Goal: Transaction & Acquisition: Purchase product/service

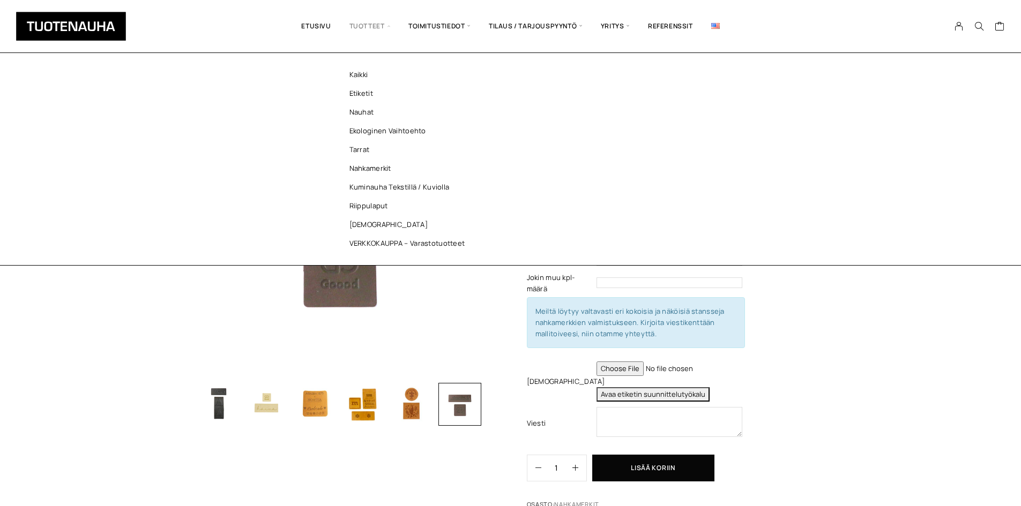
scroll to position [54, 0]
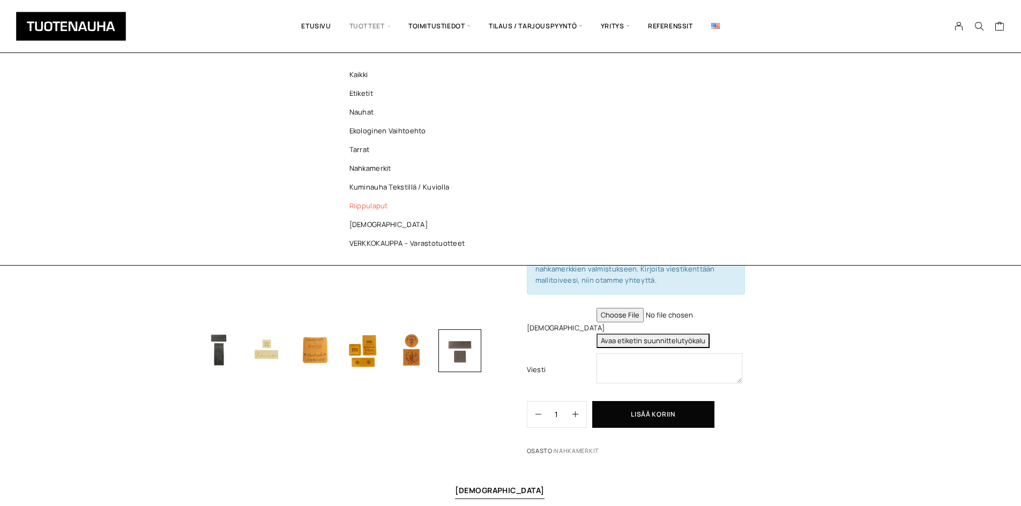
click at [370, 205] on link "Riippulaput" at bounding box center [409, 206] width 155 height 19
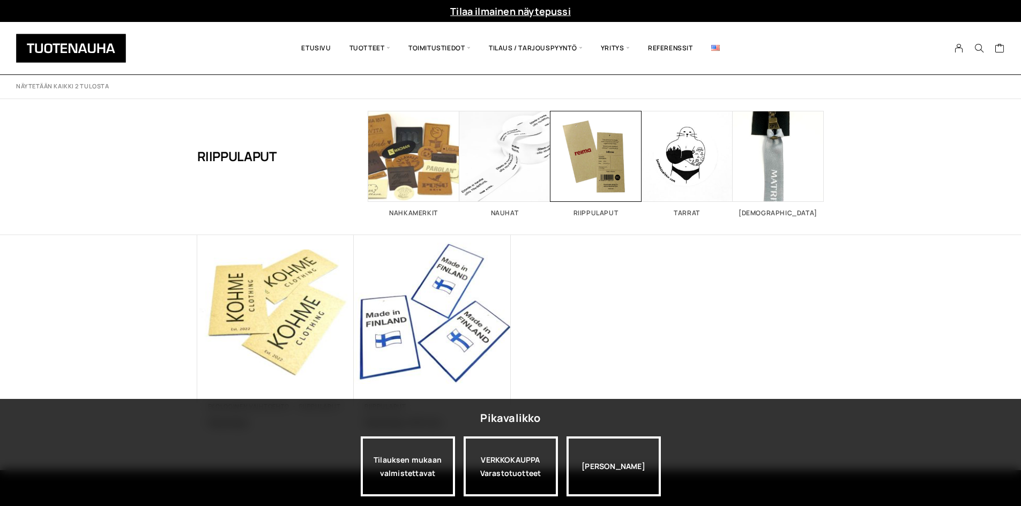
click at [279, 341] on img at bounding box center [275, 313] width 157 height 157
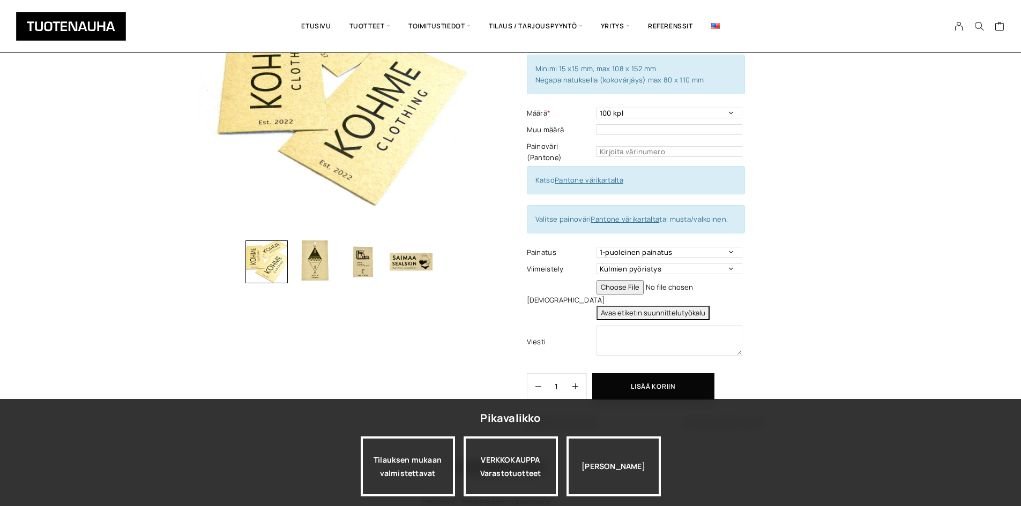
scroll to position [161, 0]
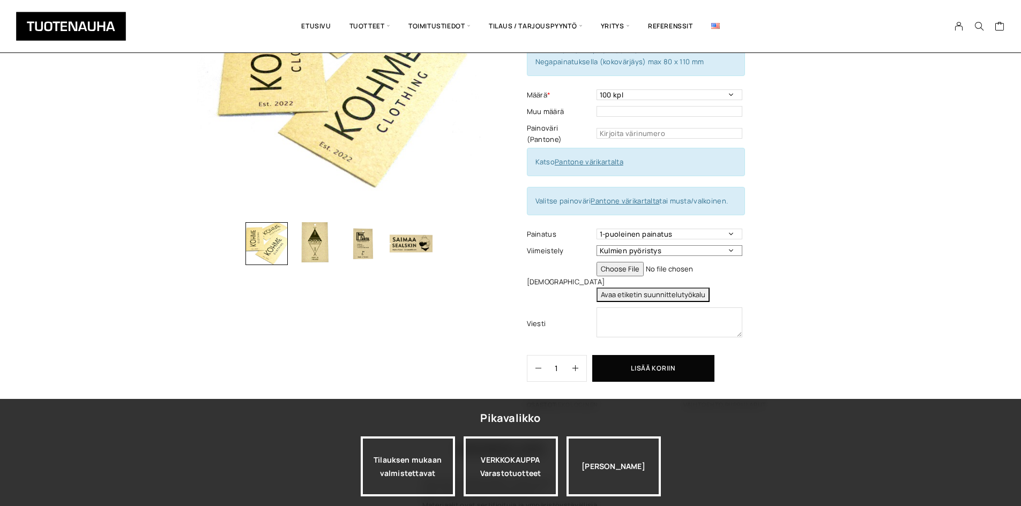
click at [617, 245] on select "Kulmien pyöristys Rei´itys Ei viimeistelyä" at bounding box center [669, 250] width 146 height 11
click at [723, 20] on link at bounding box center [715, 26] width 27 height 36
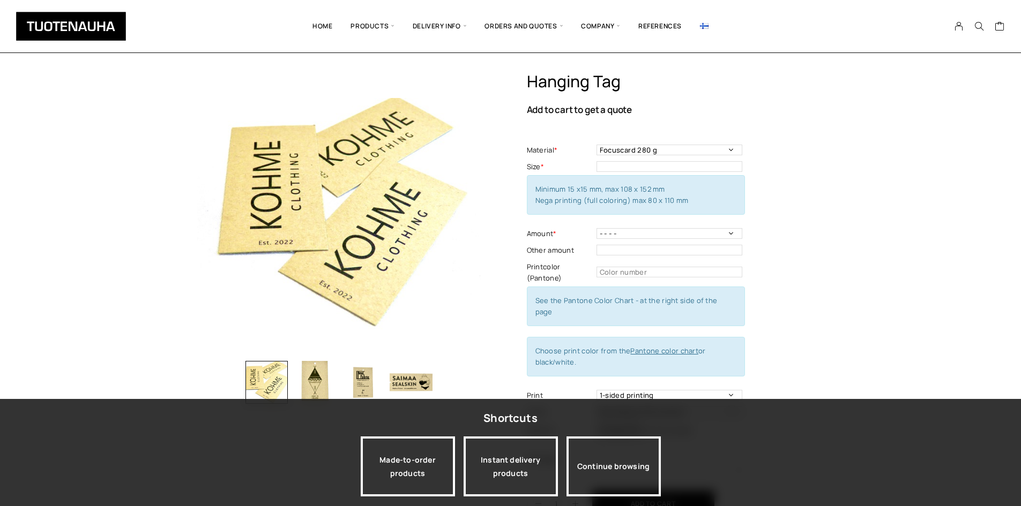
click at [691, 407] on select "Rounding of the corners Perforation No finish" at bounding box center [669, 412] width 146 height 11
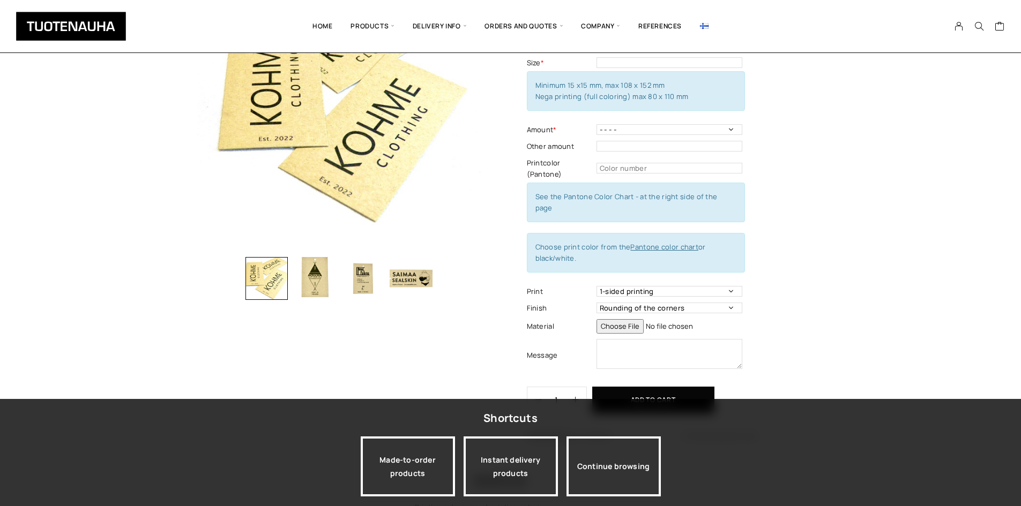
scroll to position [214, 0]
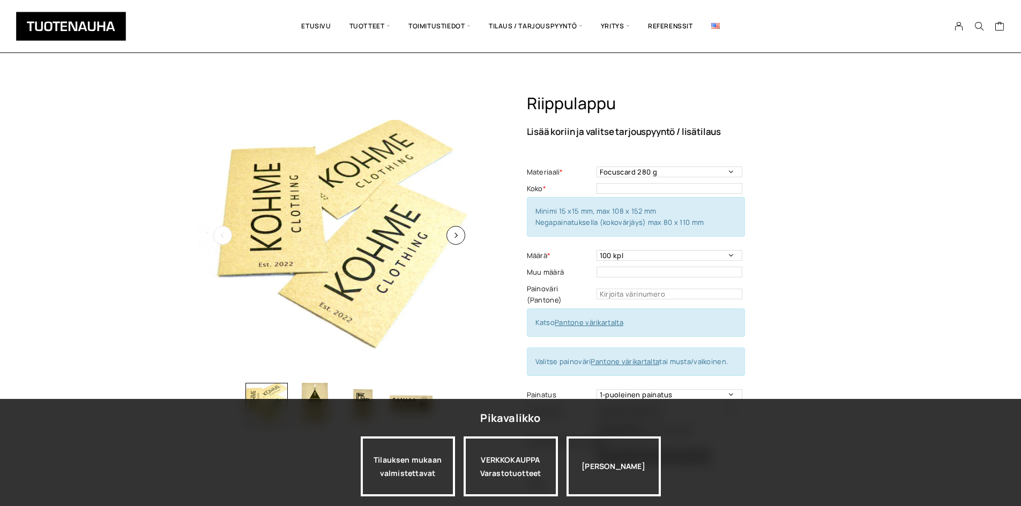
scroll to position [161, 0]
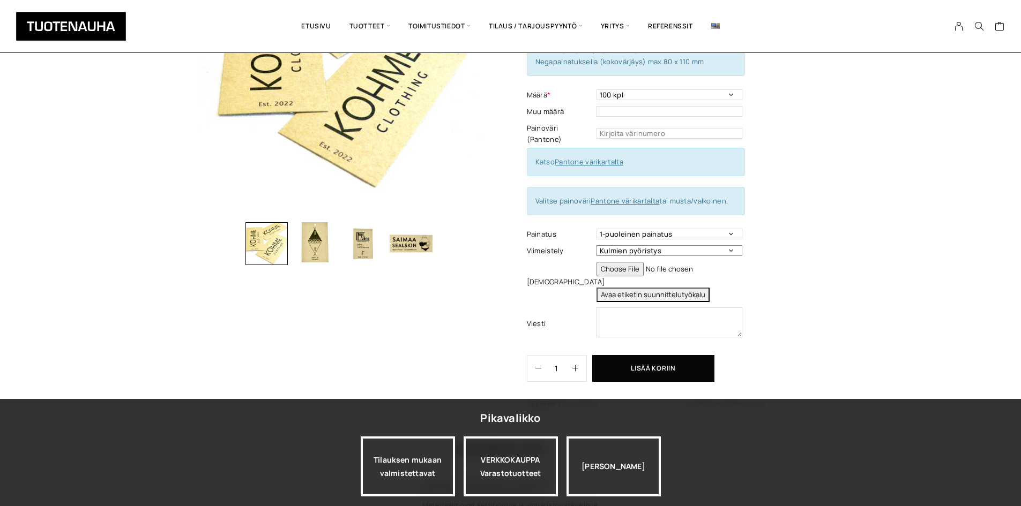
click at [615, 245] on select "Kulmien pyöristys Rei´itys Ei viimeistelyä" at bounding box center [669, 250] width 146 height 11
click at [891, 136] on div "Riippulappu Lisää koriin ja valitse tarjouspyyntö / lisätilaus Materiaali * Foc…" at bounding box center [510, 253] width 1021 height 640
